Goal: Task Accomplishment & Management: Manage account settings

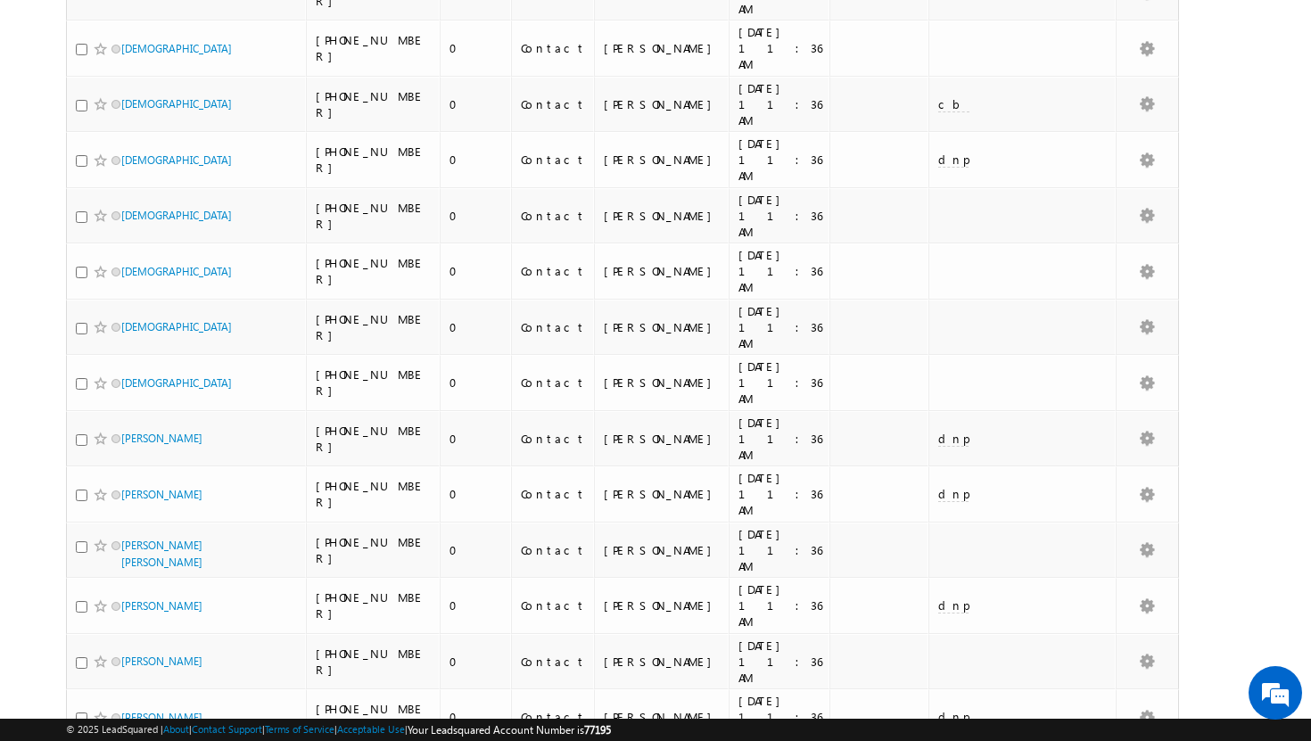
scroll to position [1785, 0]
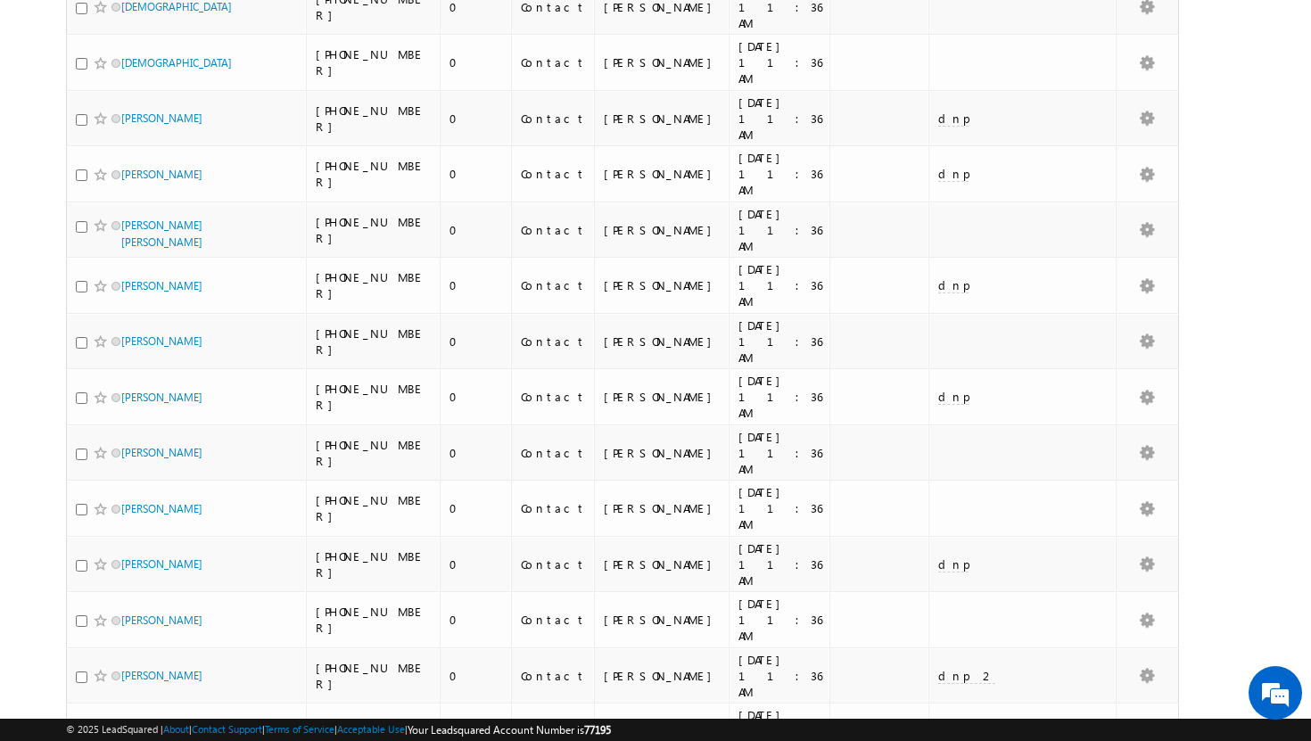
click at [109, 680] on li "25" at bounding box center [126, 673] width 43 height 18
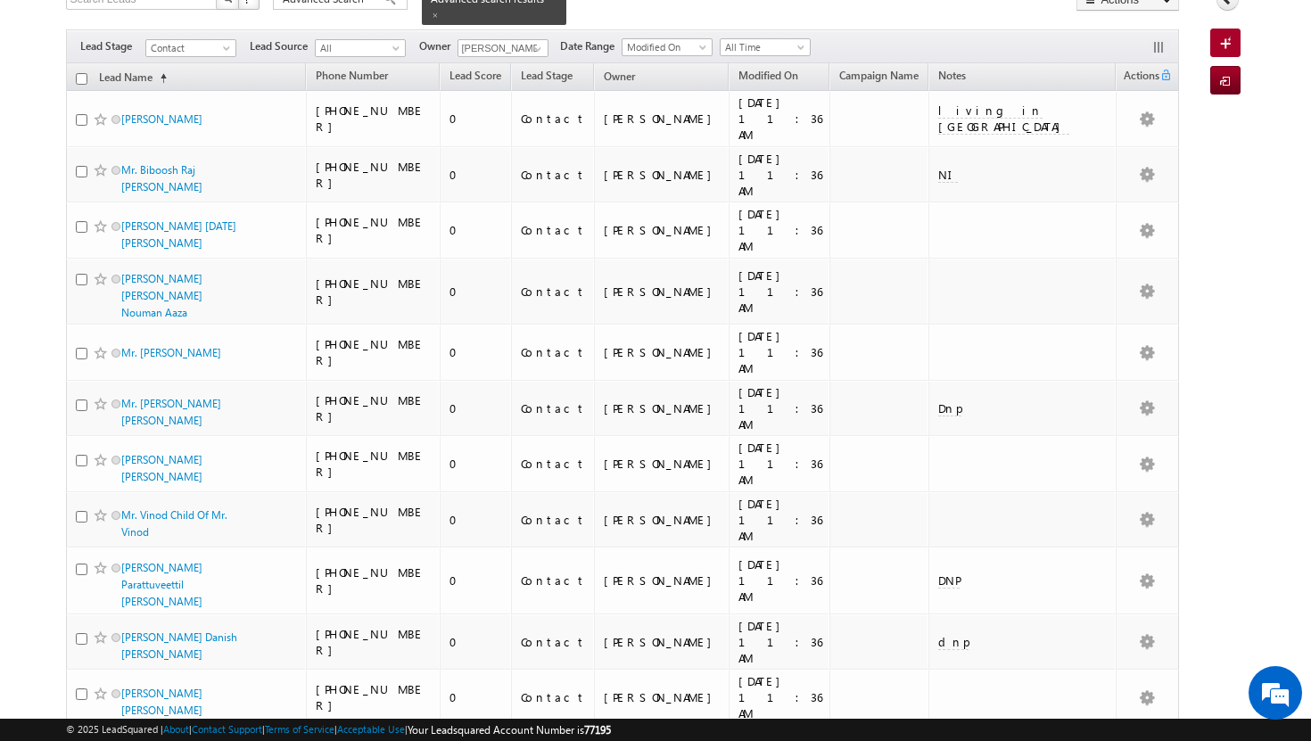
scroll to position [0, 0]
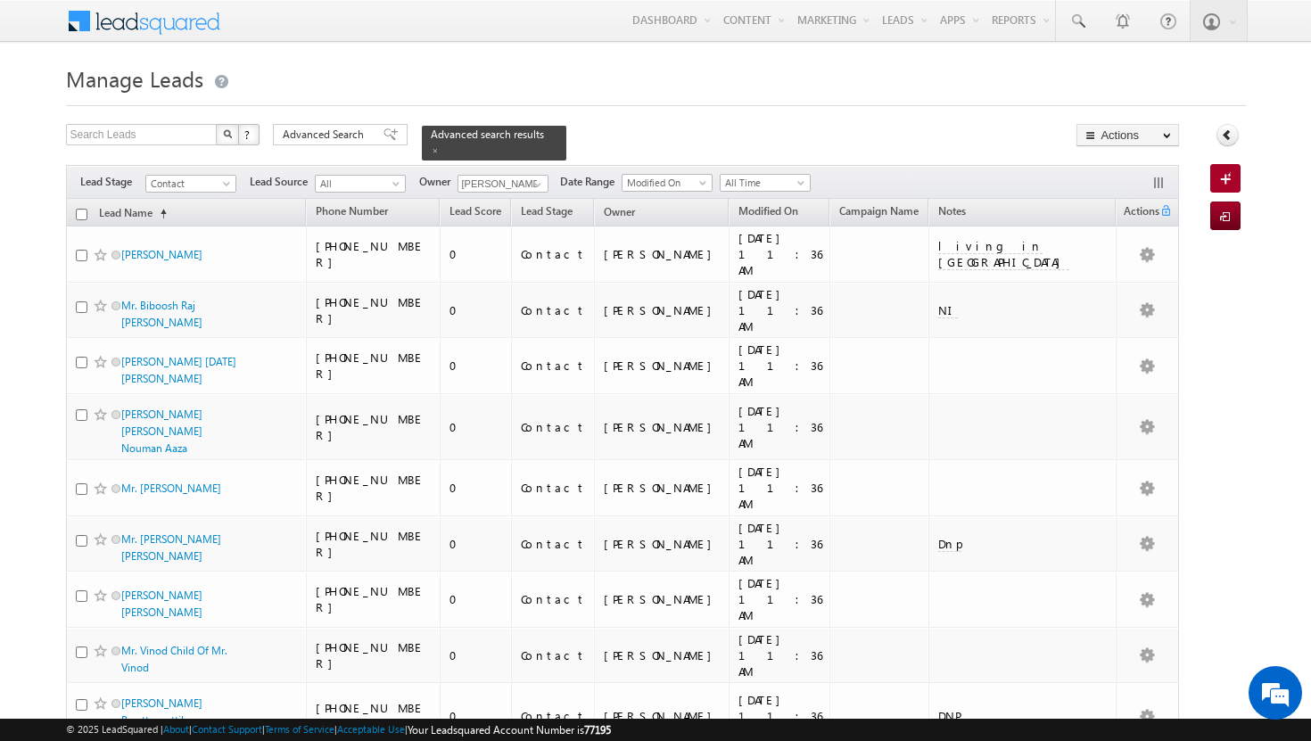
click at [81, 209] on input "checkbox" at bounding box center [82, 215] width 12 height 12
checkbox input "true"
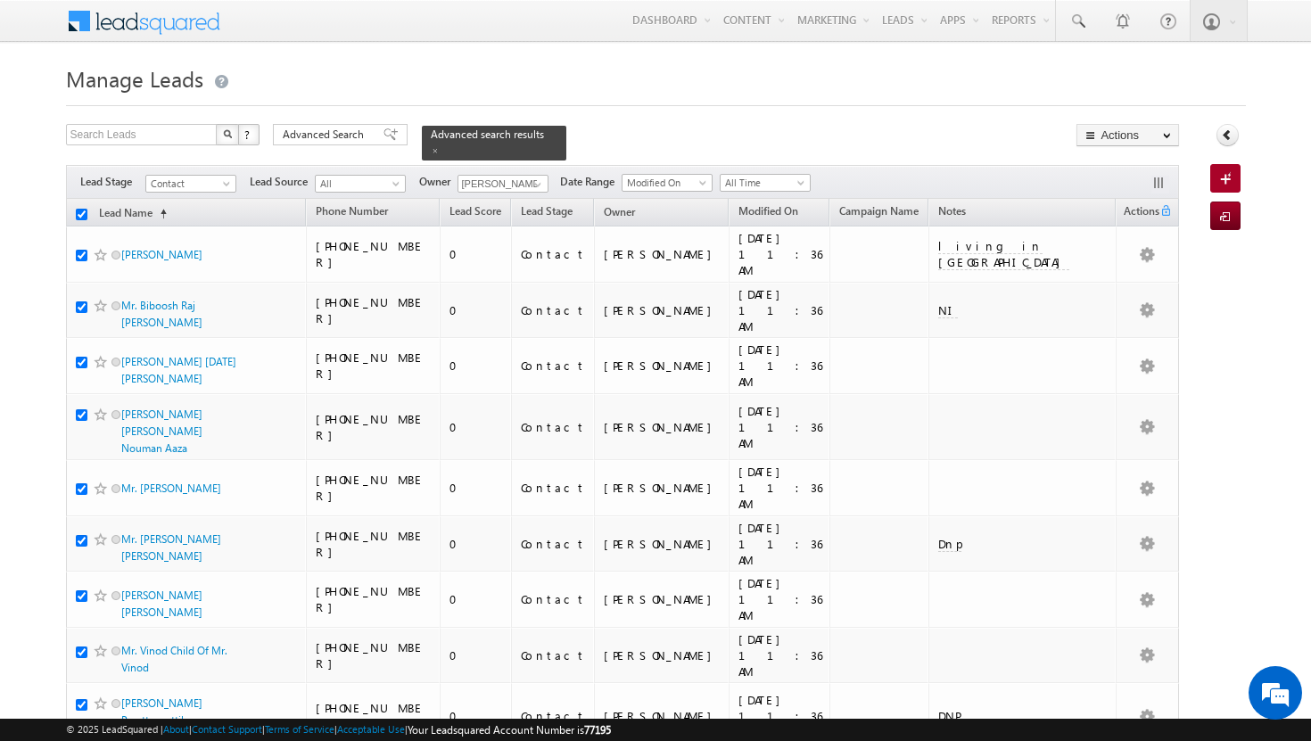
checkbox input "true"
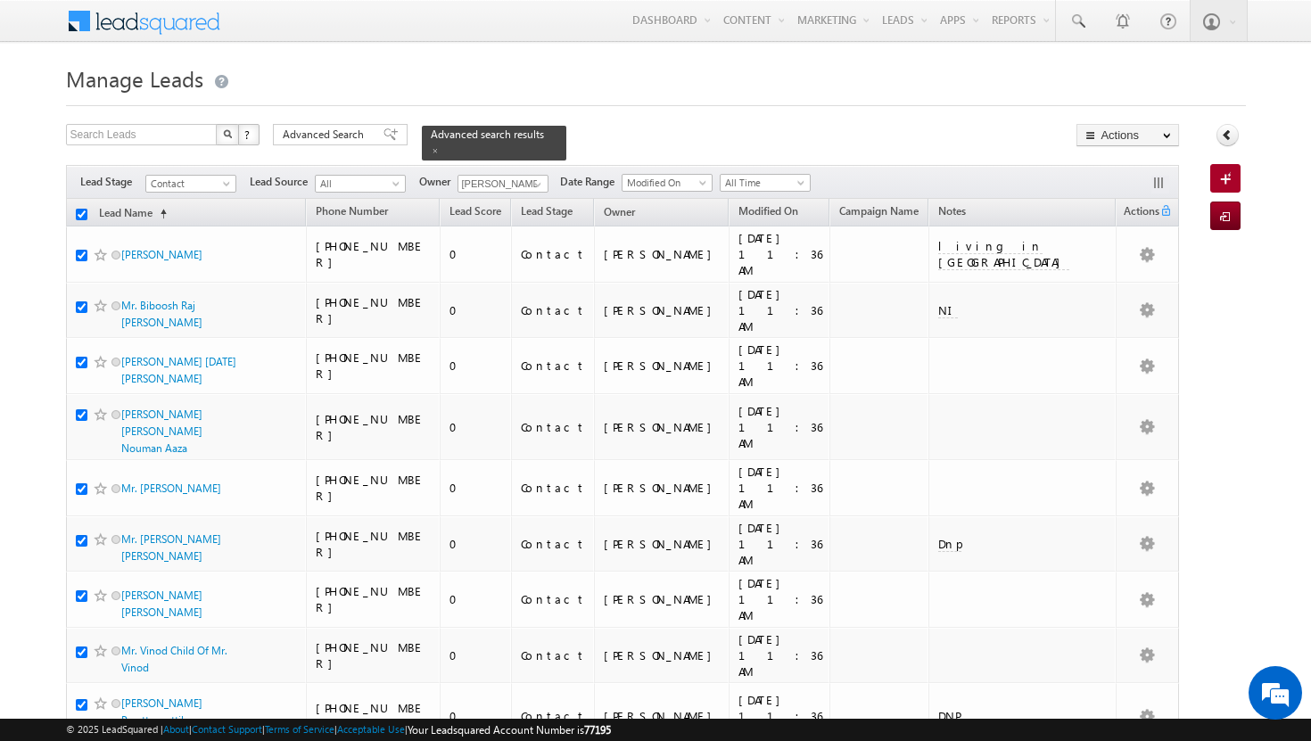
checkbox input "true"
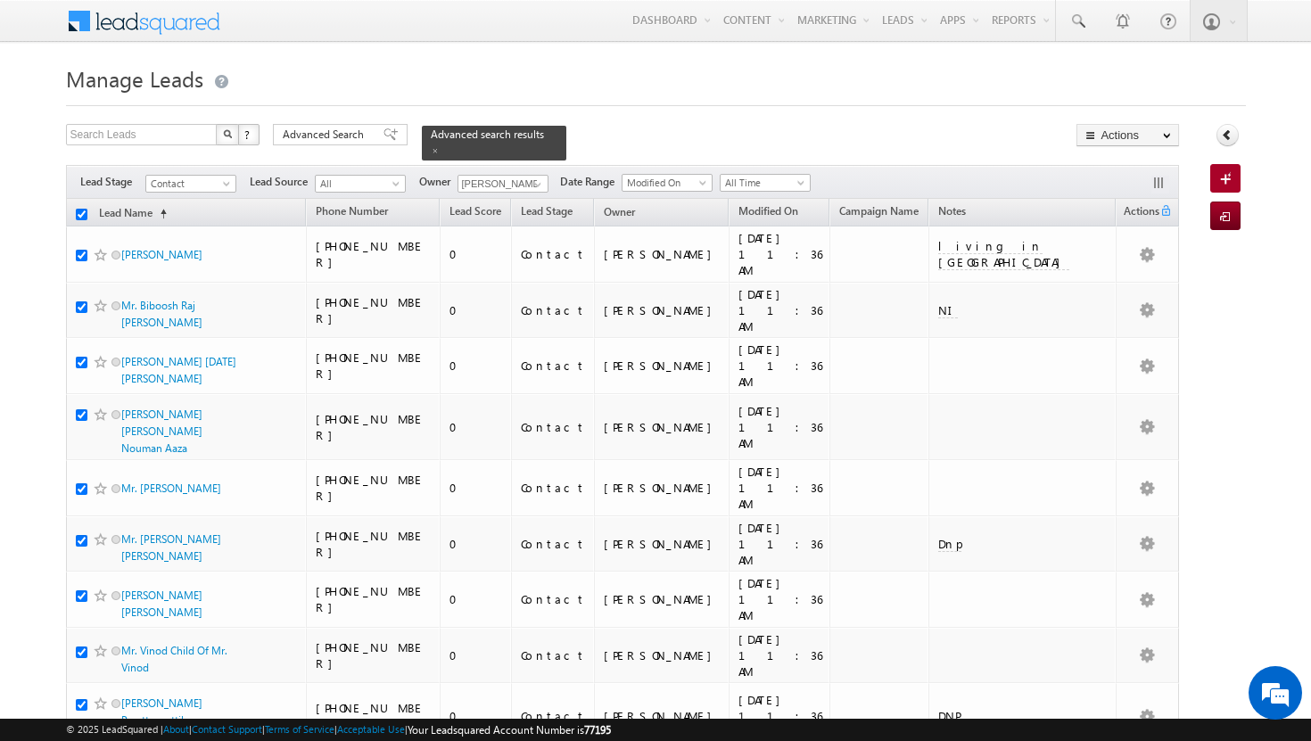
checkbox input "true"
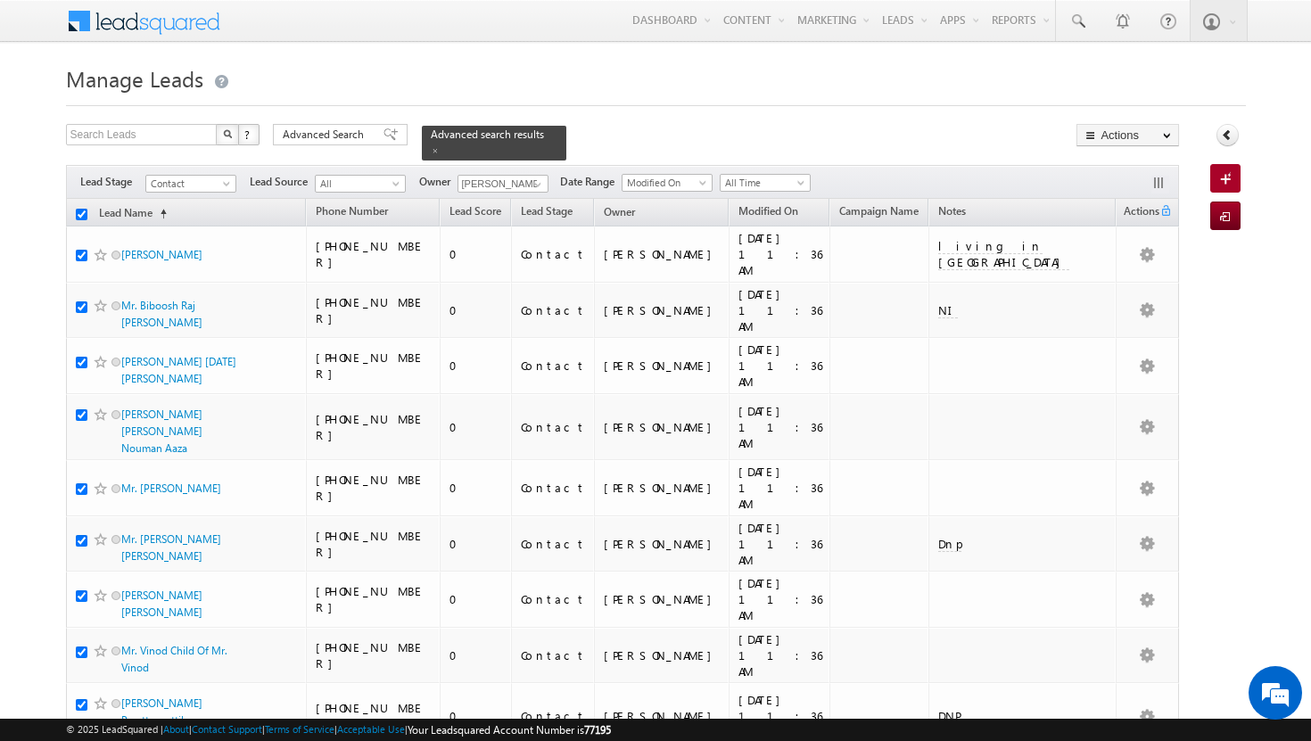
checkbox input "true"
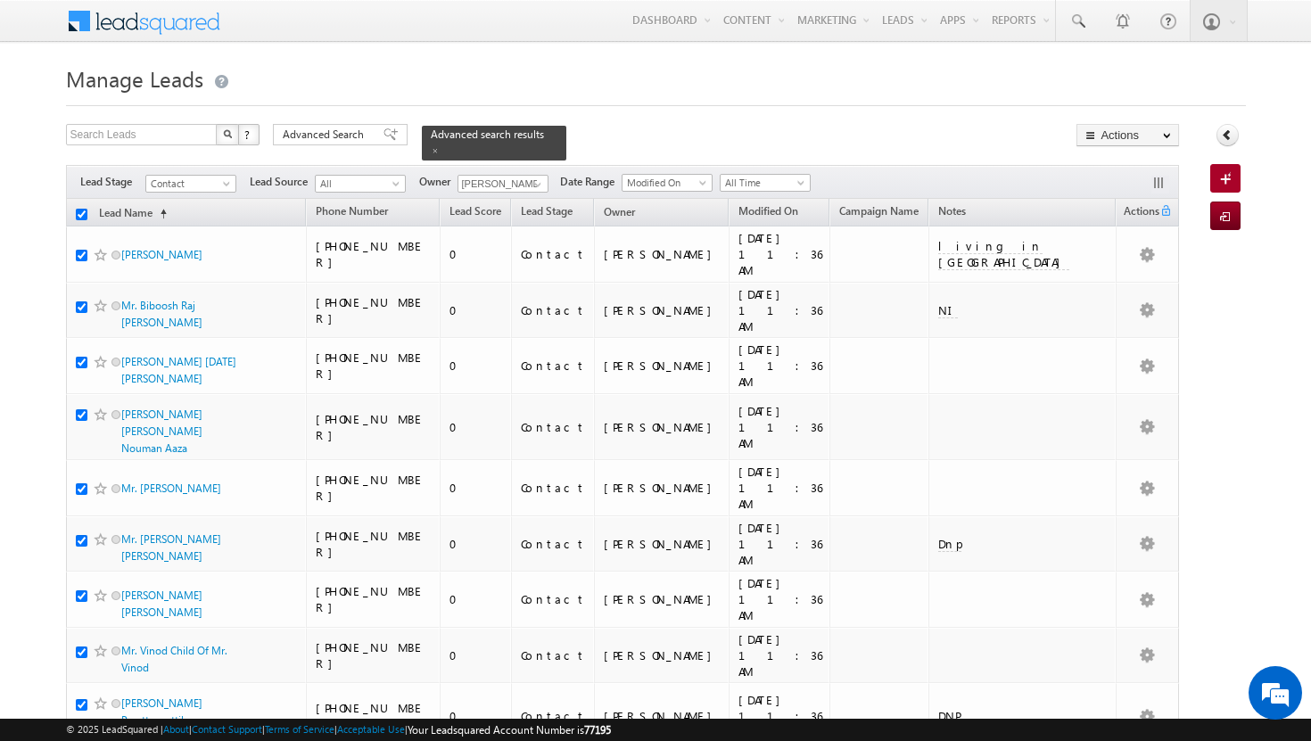
checkbox input "true"
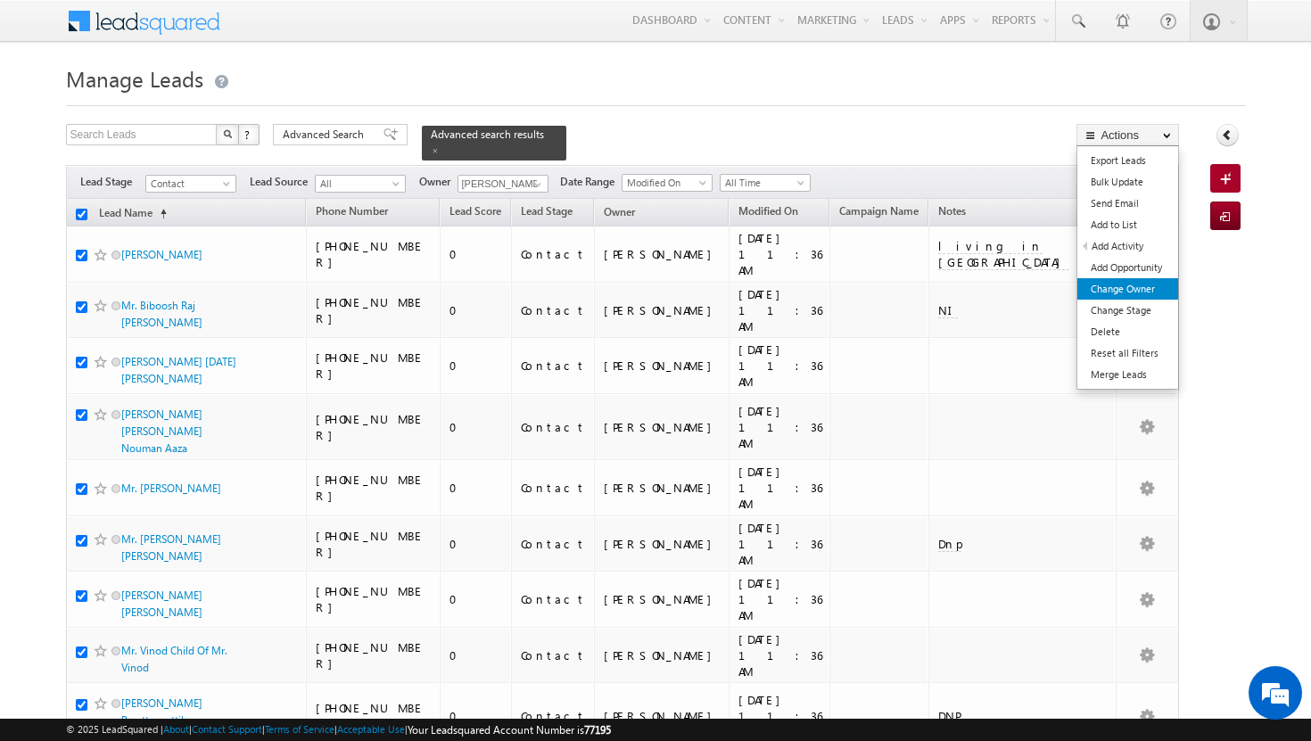
click at [1127, 284] on link "Change Owner" at bounding box center [1127, 288] width 101 height 21
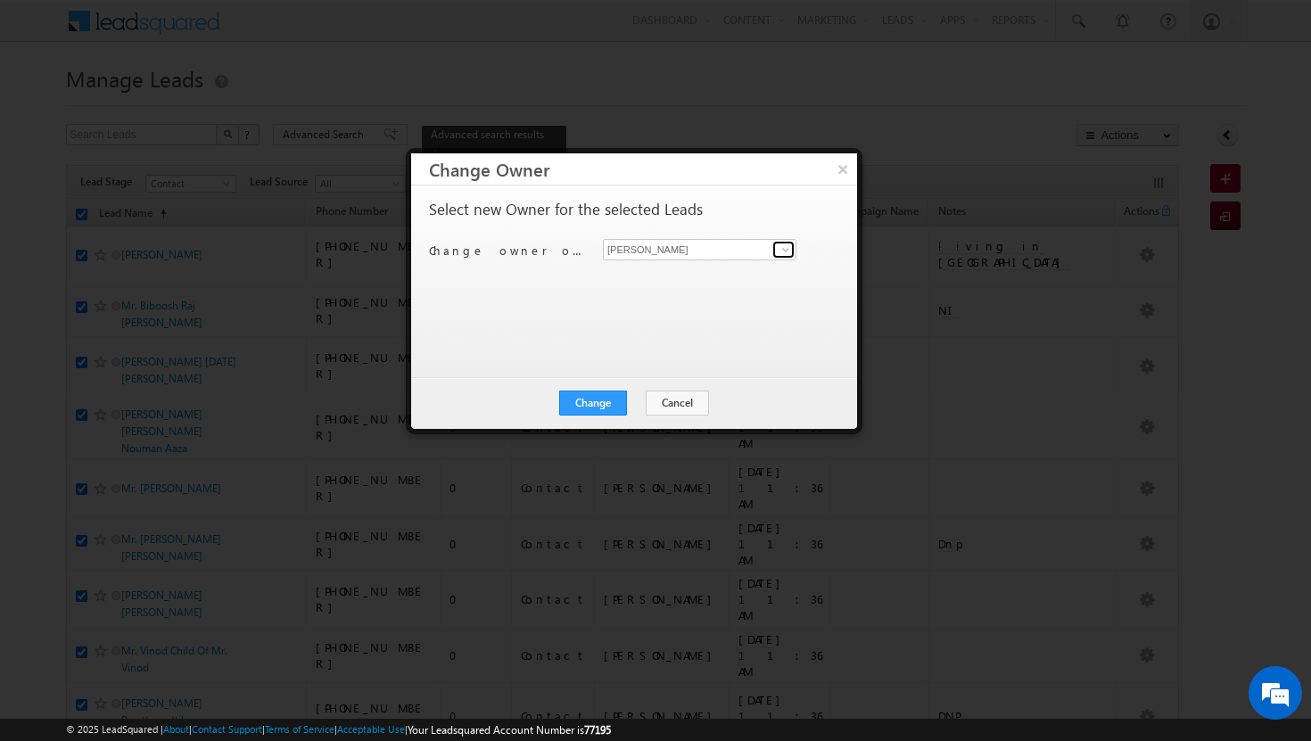
click at [779, 245] on span at bounding box center [786, 250] width 14 height 14
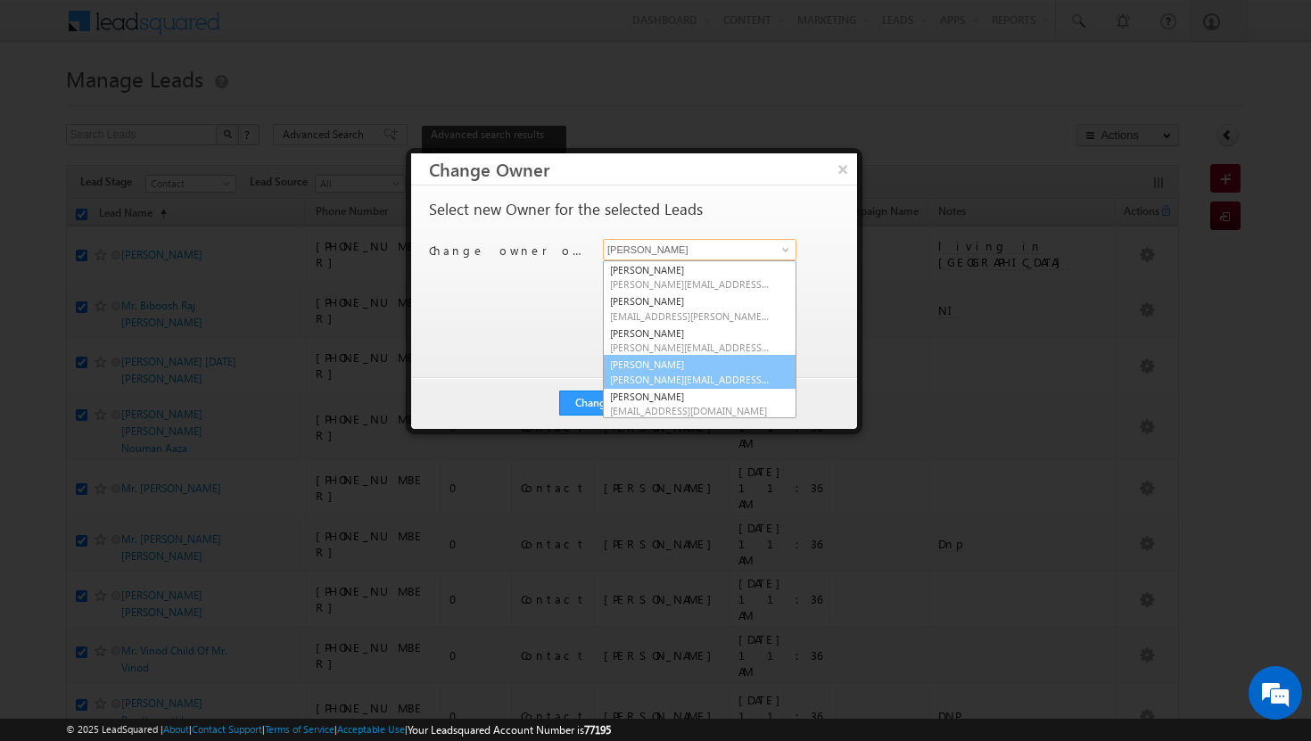
scroll to position [71, 0]
click at [680, 366] on span "[EMAIL_ADDRESS][PERSON_NAME][DOMAIN_NAME]" at bounding box center [690, 371] width 161 height 13
type input "[PERSON_NAME]"
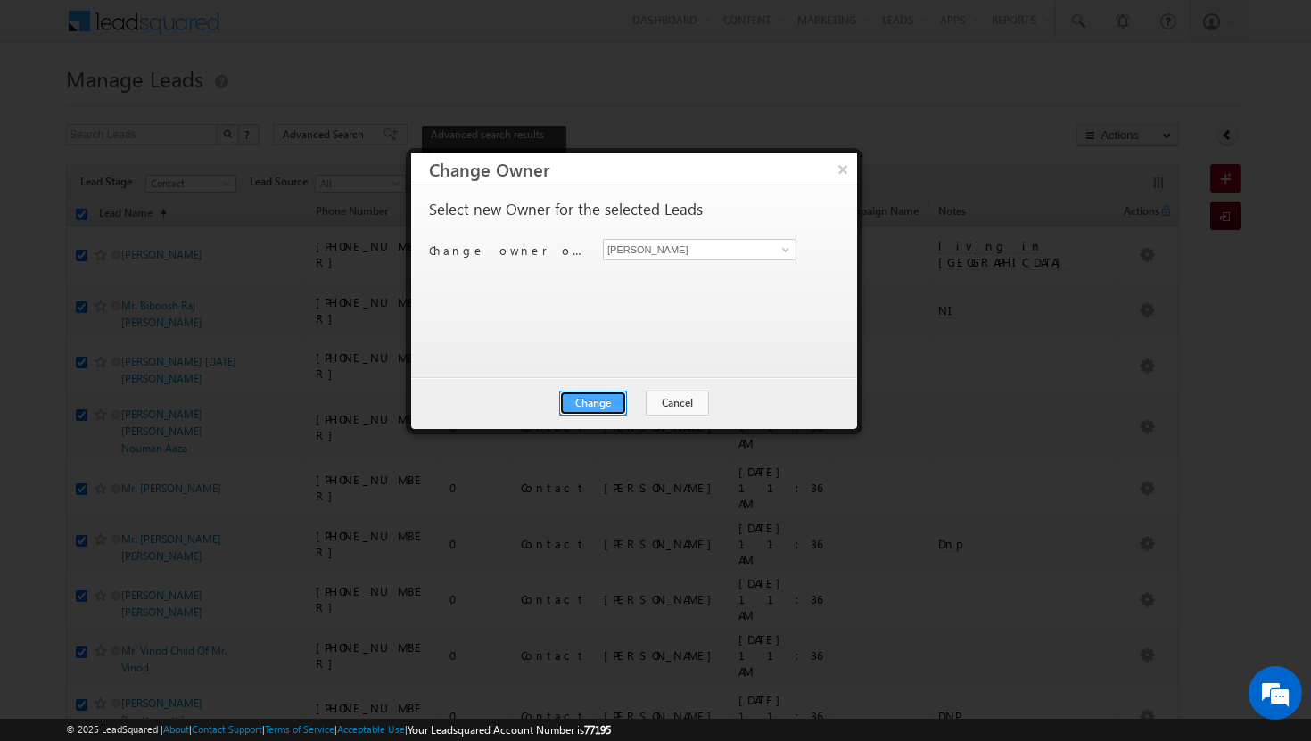
click at [613, 404] on button "Change" at bounding box center [593, 403] width 68 height 25
click at [631, 401] on button "Close" at bounding box center [636, 403] width 57 height 25
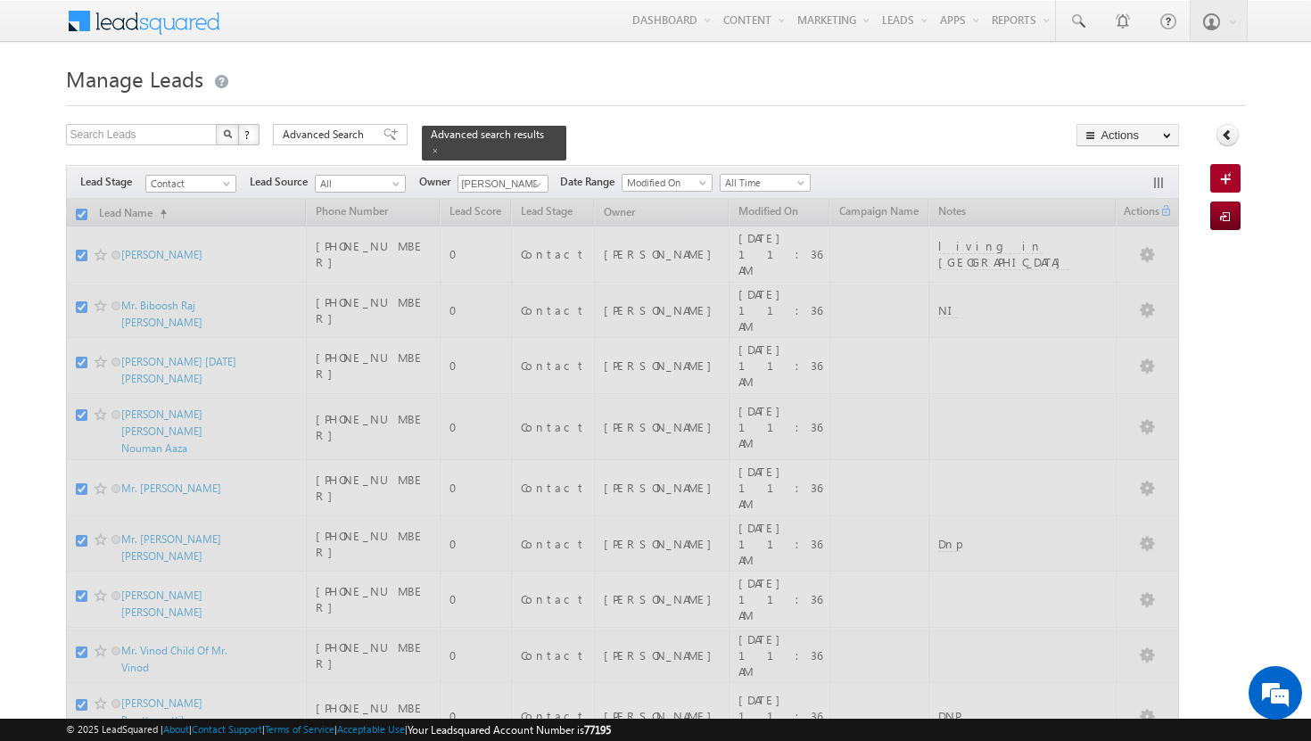
checkbox input "false"
